Goal: Transaction & Acquisition: Book appointment/travel/reservation

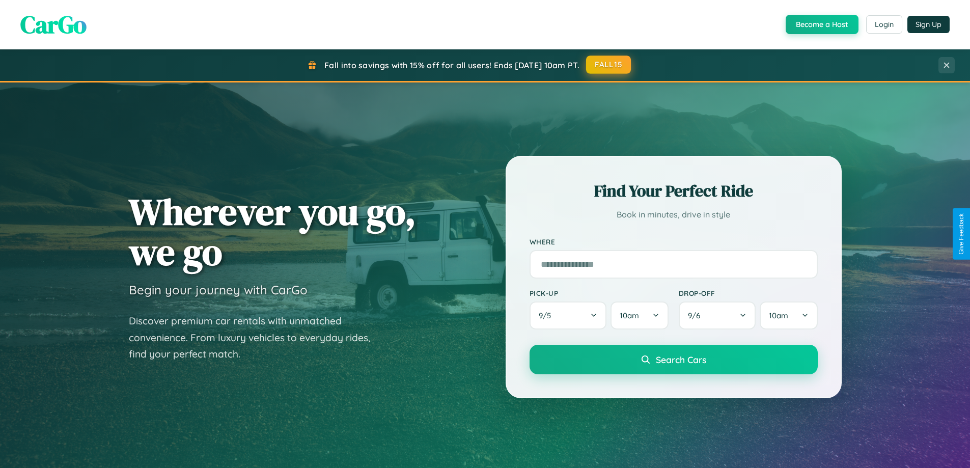
click at [609, 65] on button "FALL15" at bounding box center [608, 64] width 45 height 18
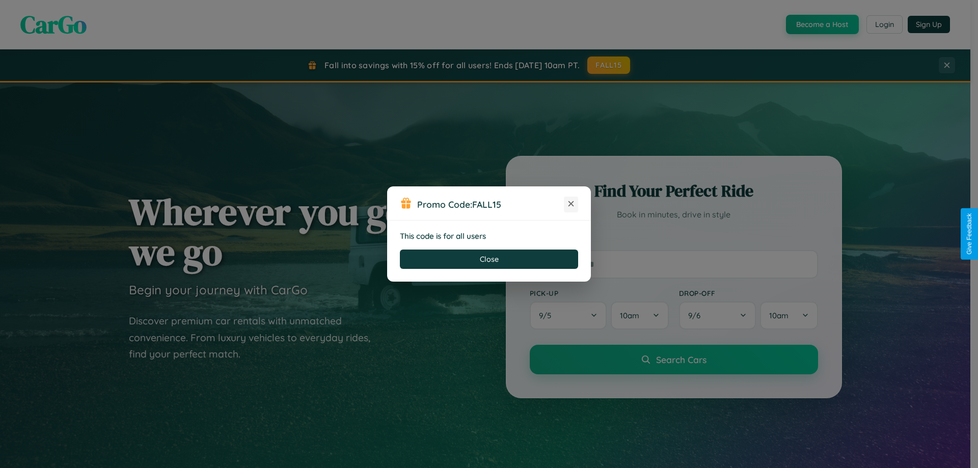
click at [571, 204] on icon at bounding box center [571, 204] width 10 height 10
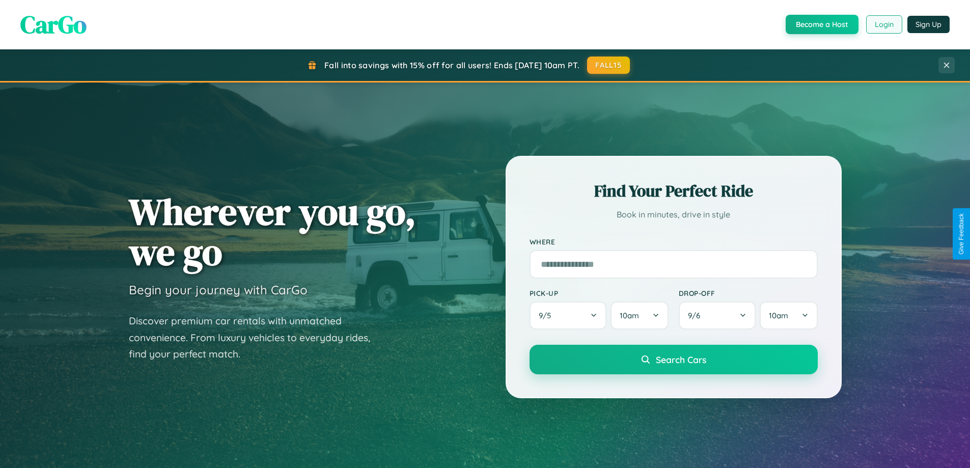
click at [883, 24] on button "Login" at bounding box center [884, 24] width 36 height 18
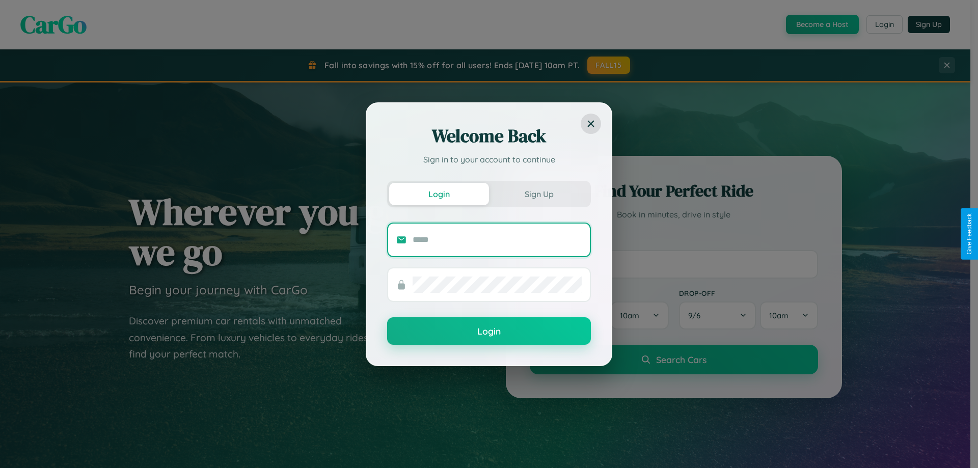
click at [497, 239] on input "text" at bounding box center [496, 240] width 169 height 16
type input "**********"
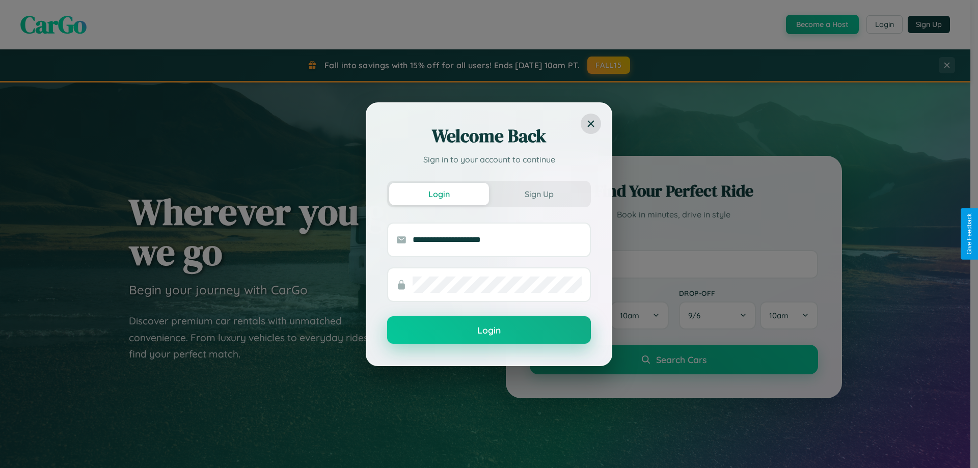
click at [489, 330] on button "Login" at bounding box center [489, 329] width 204 height 27
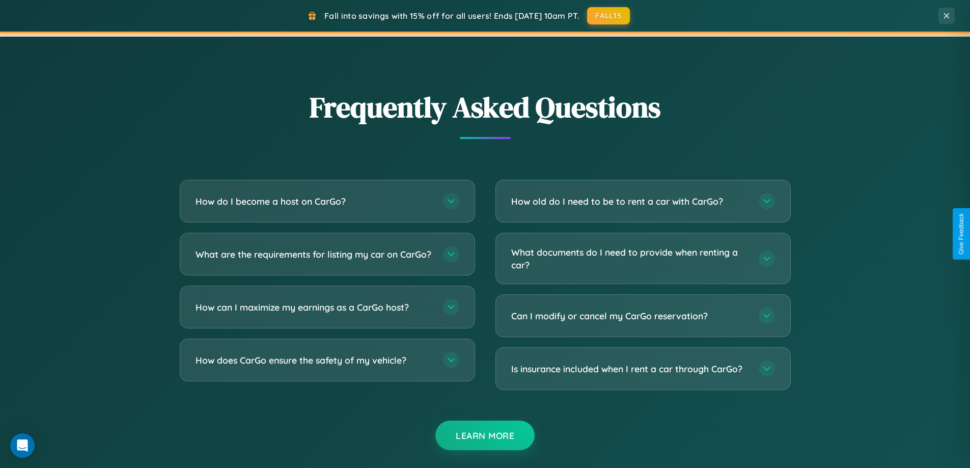
scroll to position [1959, 0]
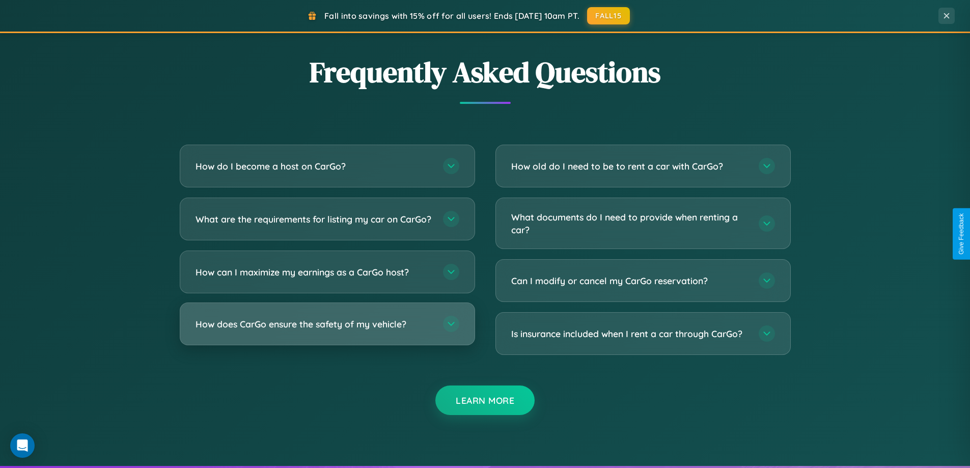
click at [327, 330] on h3 "How does CarGo ensure the safety of my vehicle?" at bounding box center [314, 324] width 237 height 13
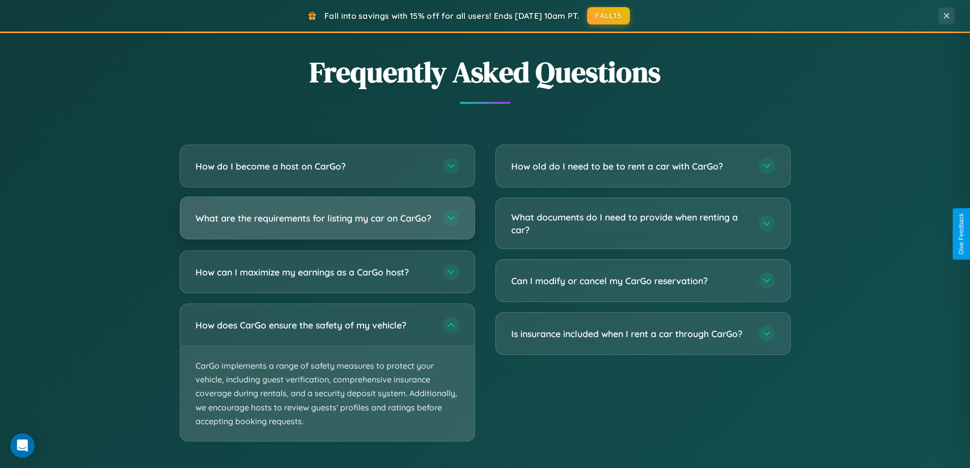
click at [327, 223] on h3 "What are the requirements for listing my car on CarGo?" at bounding box center [314, 218] width 237 height 13
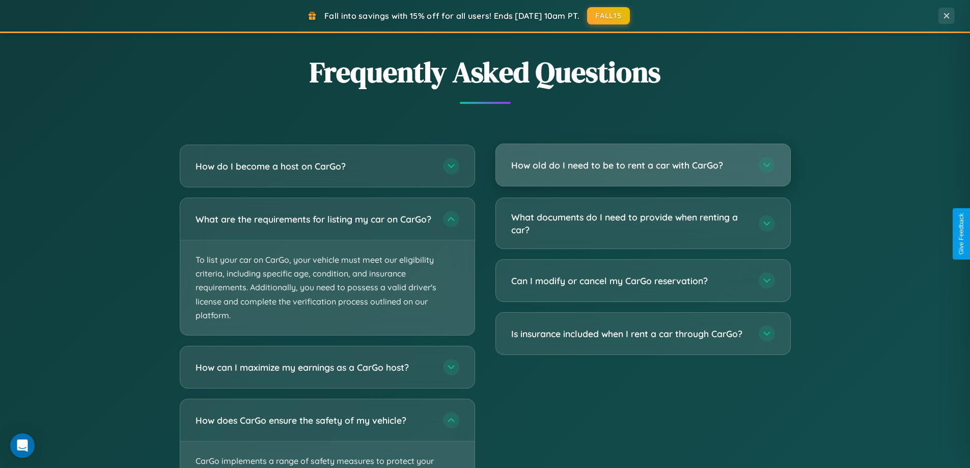
click at [643, 165] on h3 "How old do I need to be to rent a car with CarGo?" at bounding box center [629, 165] width 237 height 13
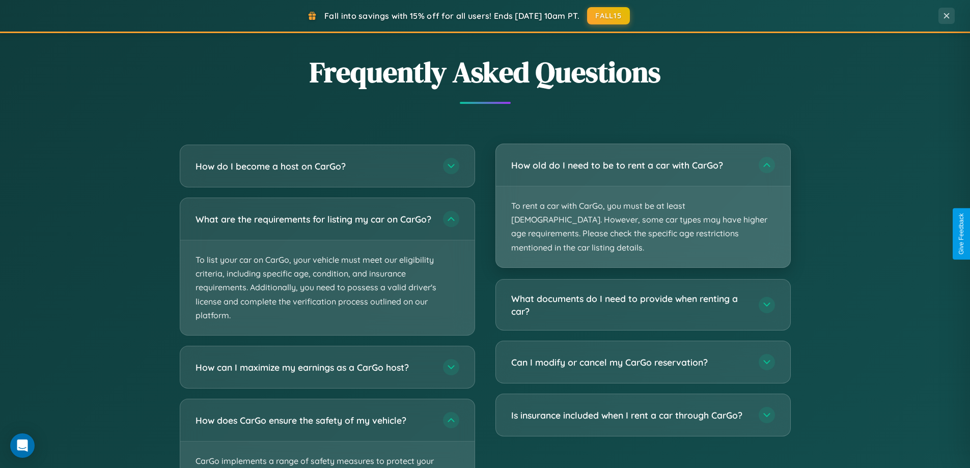
click at [643, 199] on p "To rent a car with CarGo, you must be at least 21 years old. However, some car …" at bounding box center [643, 226] width 294 height 81
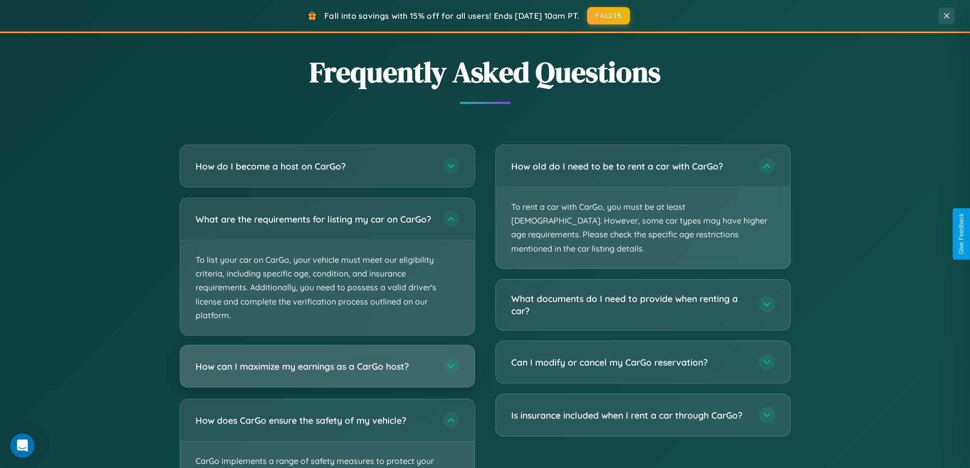
click at [327, 373] on h3 "How can I maximize my earnings as a CarGo host?" at bounding box center [314, 366] width 237 height 13
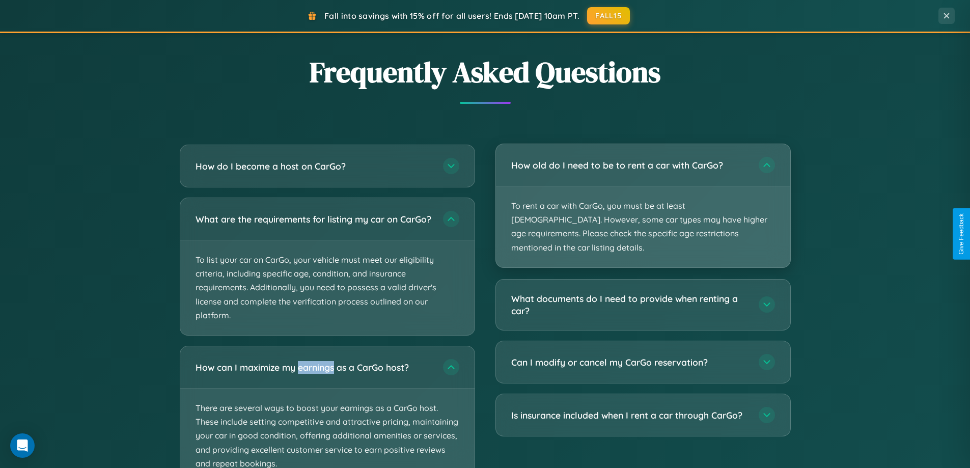
click at [643, 200] on p "To rent a car with CarGo, you must be at least 21 years old. However, some car …" at bounding box center [643, 226] width 294 height 81
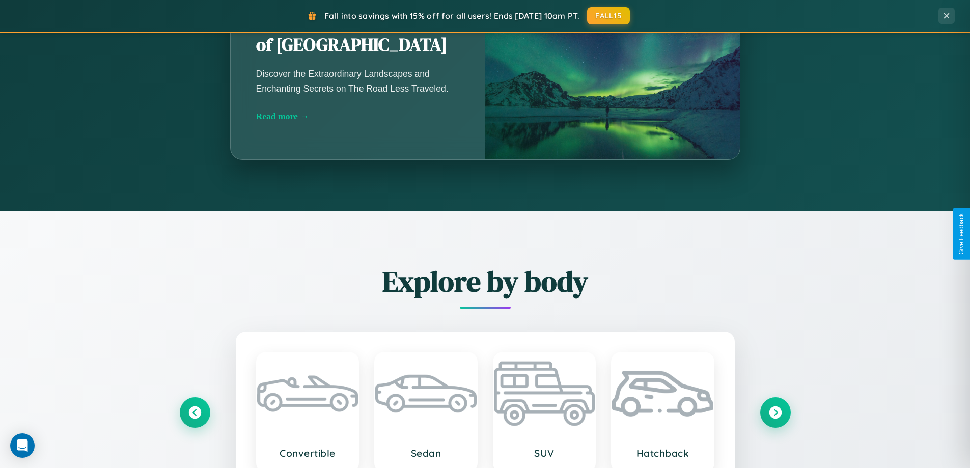
scroll to position [439, 0]
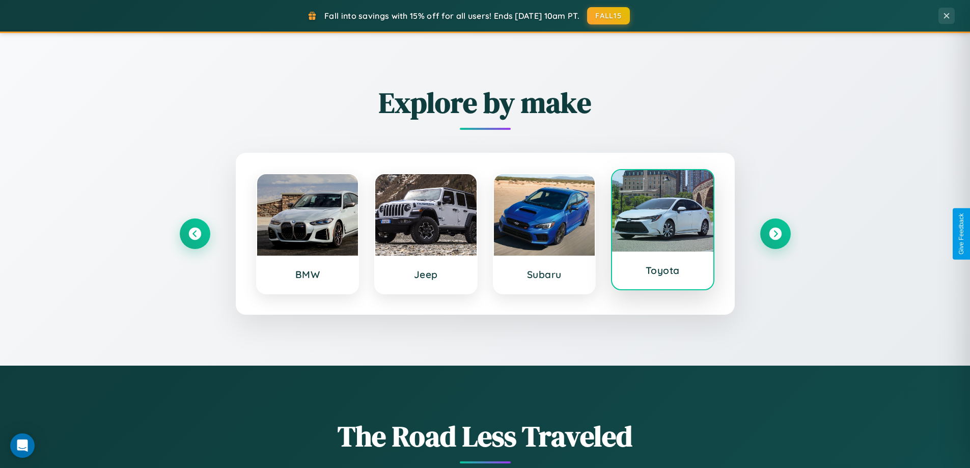
click at [662, 230] on div at bounding box center [662, 210] width 101 height 81
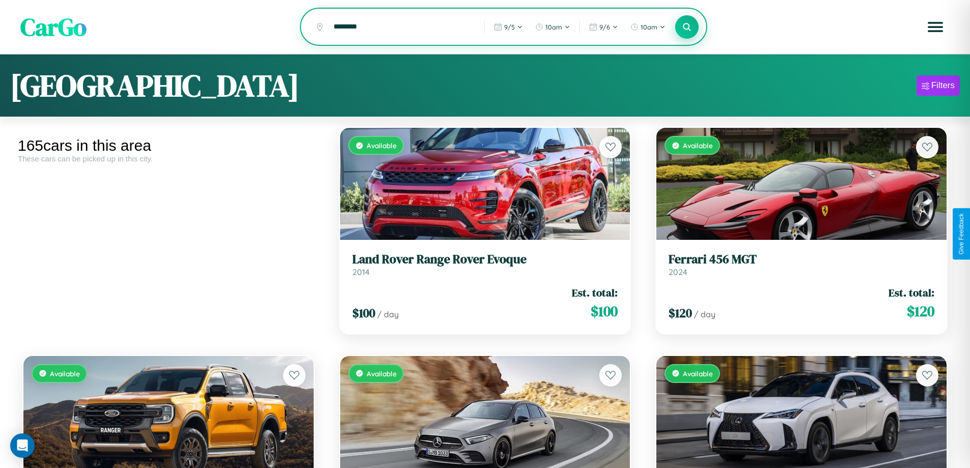
click at [687, 27] on icon at bounding box center [687, 27] width 10 height 10
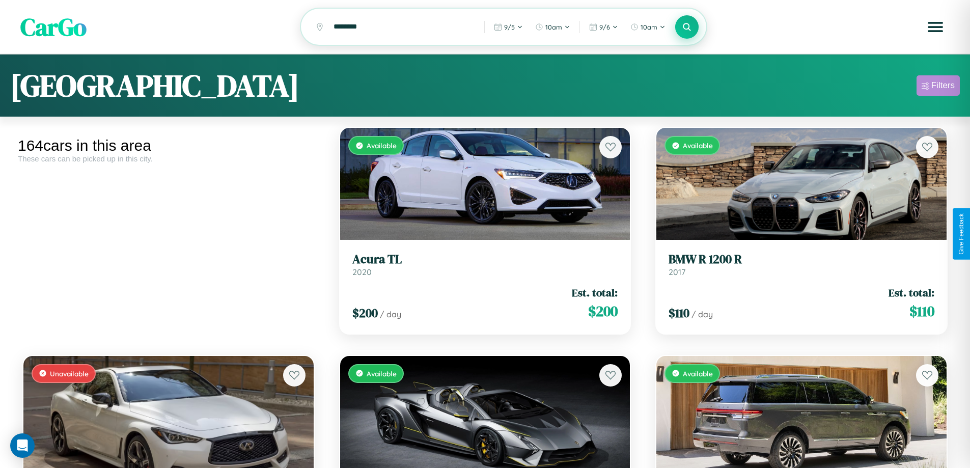
click at [938, 87] on div "Filters" at bounding box center [942, 85] width 23 height 10
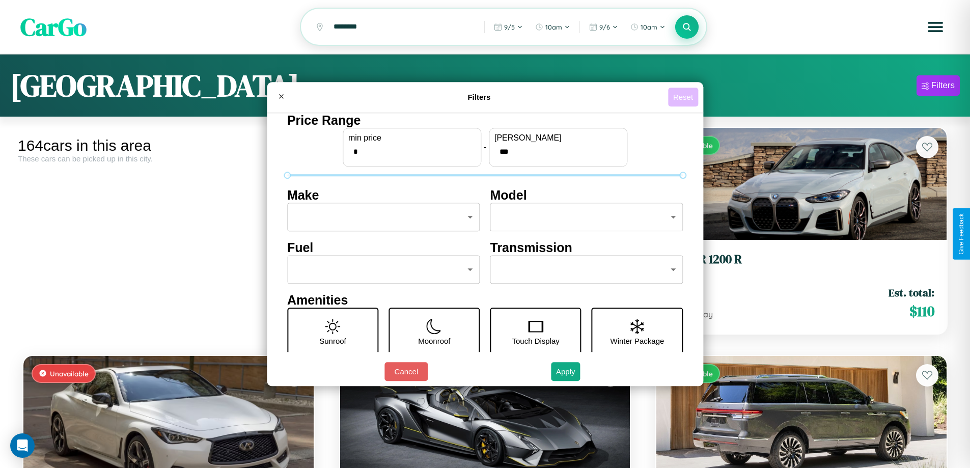
click at [684, 97] on button "Reset" at bounding box center [683, 97] width 30 height 19
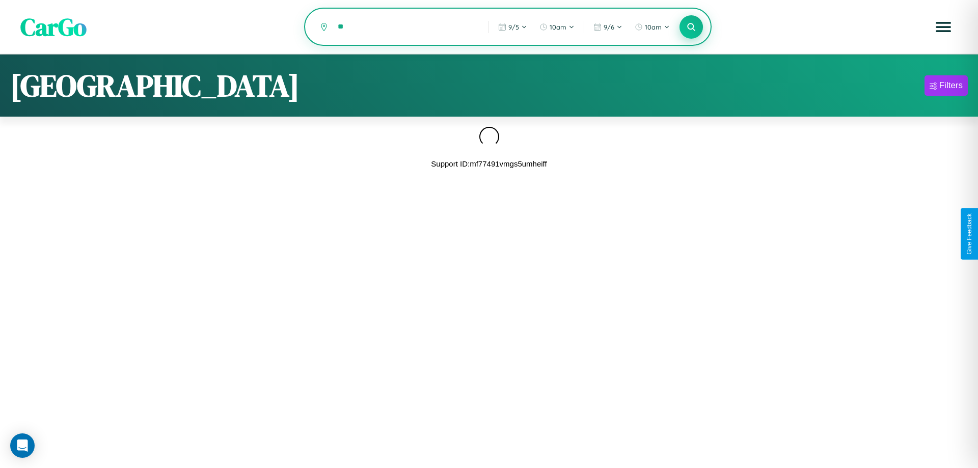
type input "*"
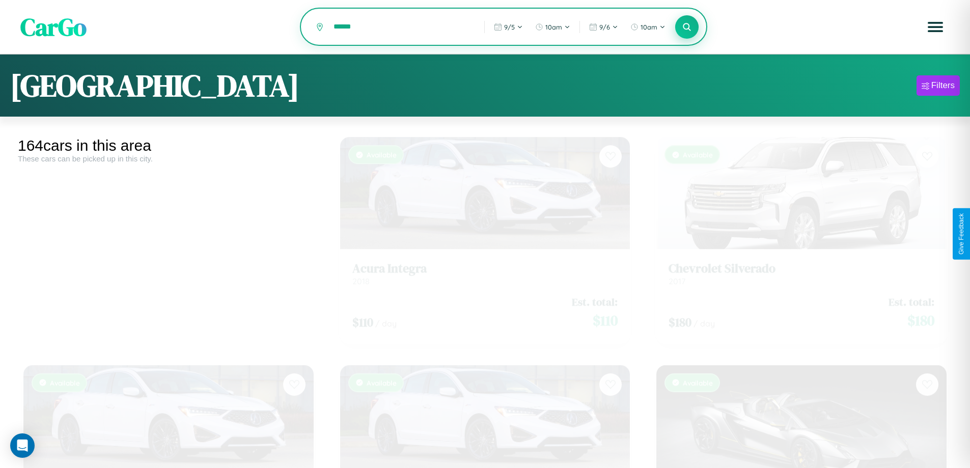
type input "******"
click at [687, 27] on icon at bounding box center [687, 27] width 10 height 10
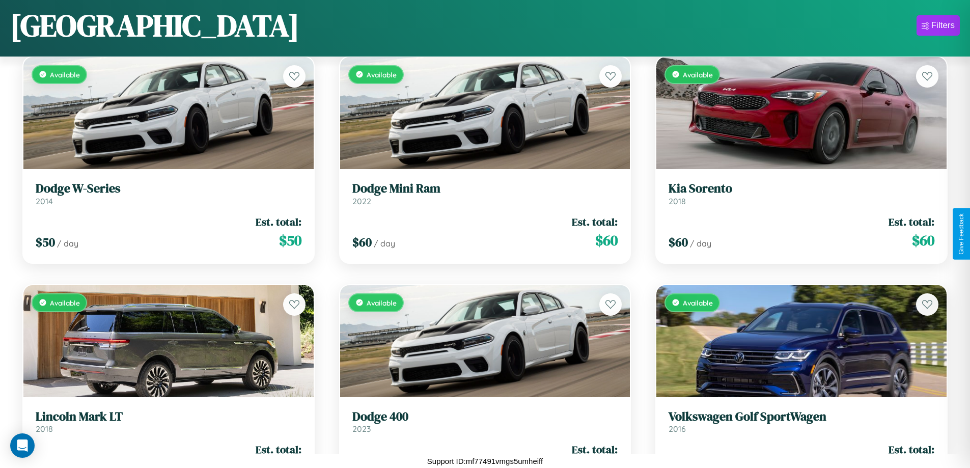
scroll to position [827, 0]
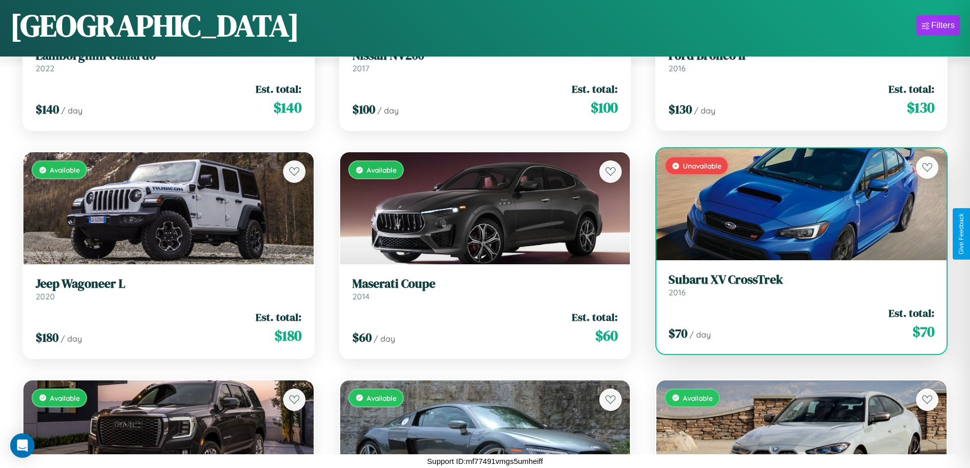
click at [795, 204] on div "Unavailable" at bounding box center [801, 204] width 290 height 112
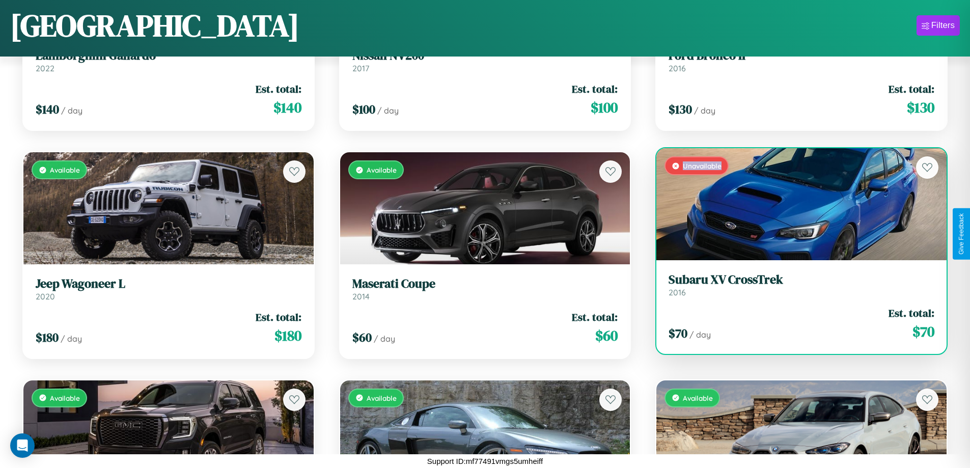
click at [795, 204] on div "Unavailable" at bounding box center [801, 204] width 290 height 112
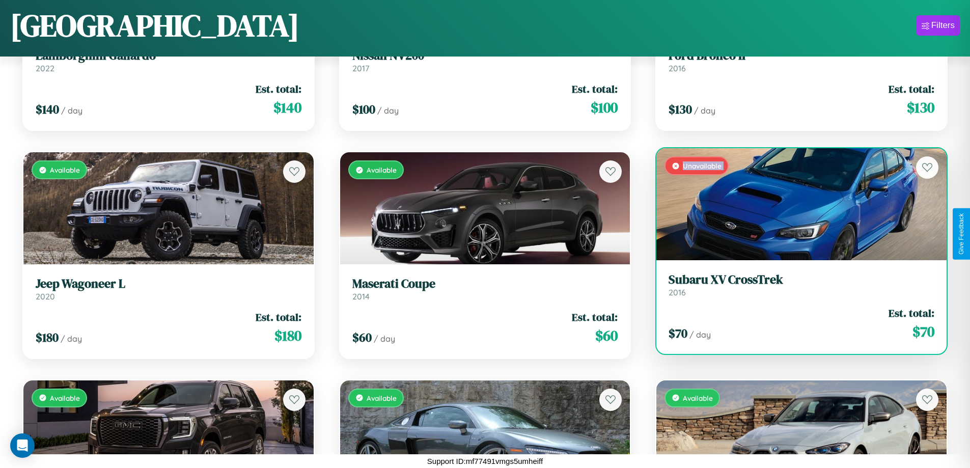
click at [795, 204] on div "Unavailable" at bounding box center [801, 204] width 290 height 112
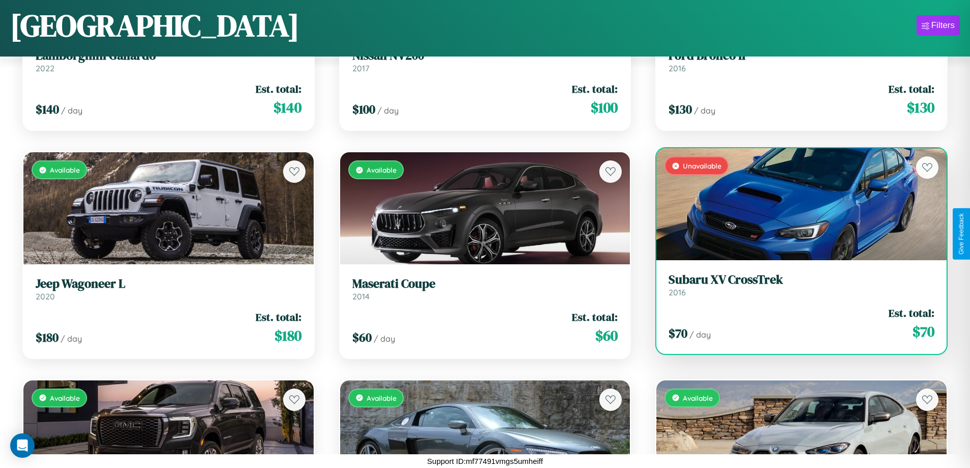
click at [795, 204] on div "Unavailable" at bounding box center [801, 204] width 290 height 112
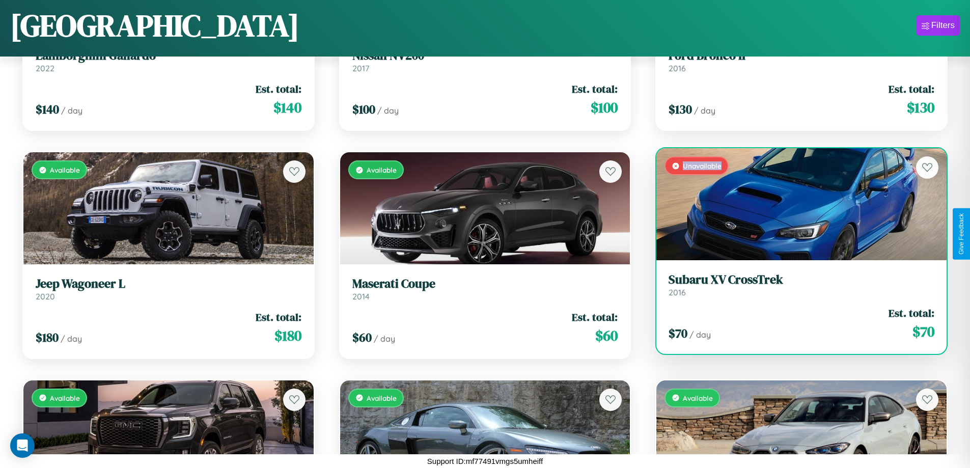
click at [795, 204] on div "Unavailable" at bounding box center [801, 204] width 290 height 112
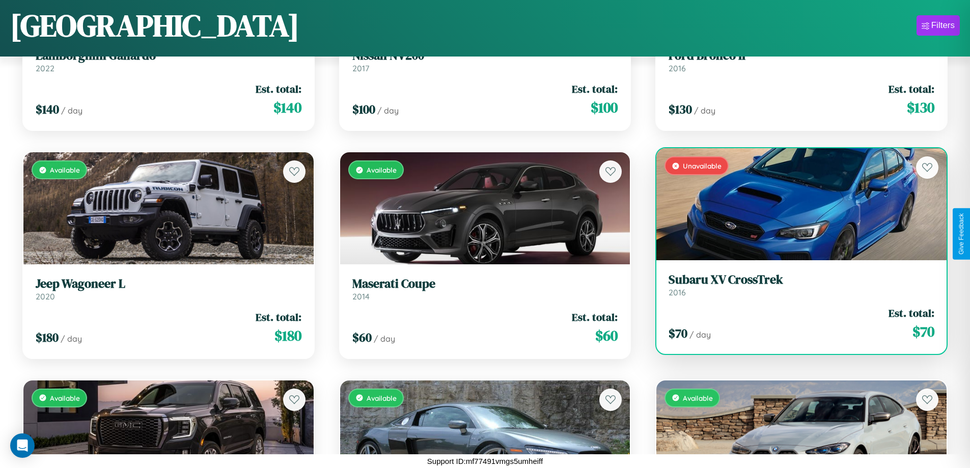
click at [795, 285] on h3 "Subaru XV CrossTrek" at bounding box center [801, 279] width 266 height 15
